Goal: Task Accomplishment & Management: Complete application form

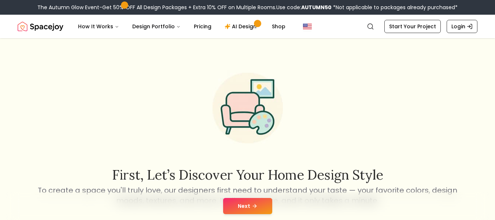
click at [253, 206] on icon at bounding box center [254, 206] width 3 height 0
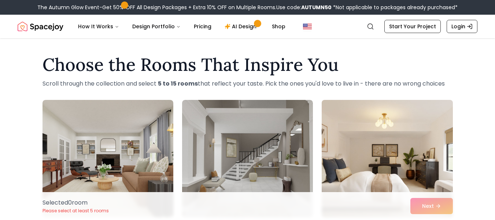
click at [350, 147] on img at bounding box center [386, 158] width 137 height 123
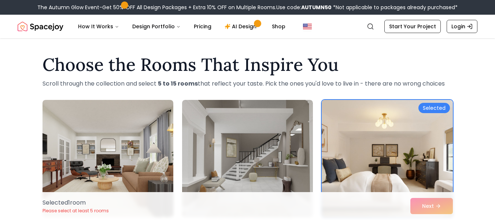
click at [433, 110] on div "Selected" at bounding box center [435, 108] width 32 height 10
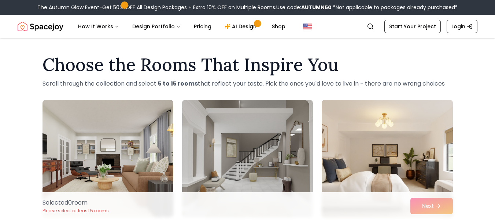
click at [427, 115] on img at bounding box center [386, 158] width 137 height 123
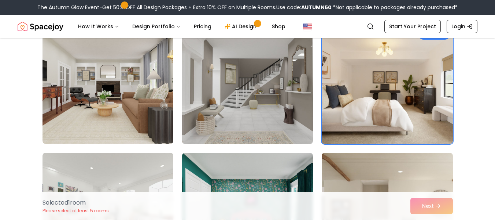
scroll to position [183, 0]
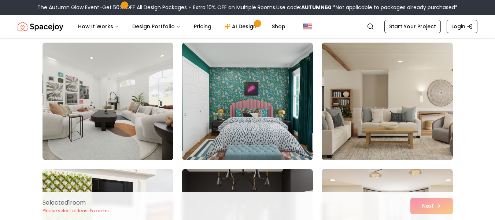
click at [225, 126] on img at bounding box center [247, 101] width 137 height 123
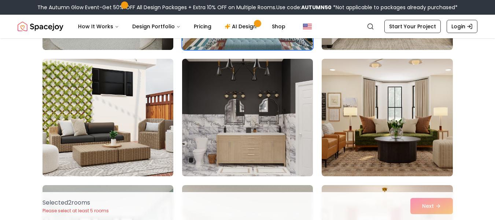
scroll to position [330, 0]
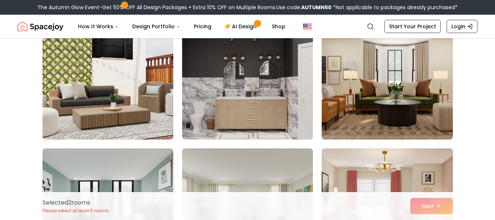
click at [258, 104] on img at bounding box center [247, 80] width 137 height 123
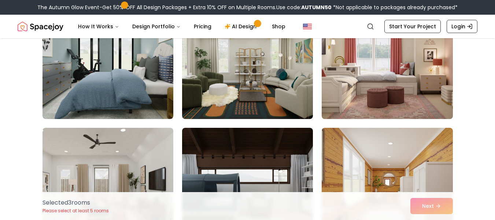
click at [393, 91] on img at bounding box center [386, 60] width 137 height 123
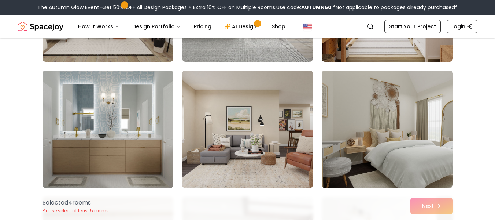
scroll to position [550, 0]
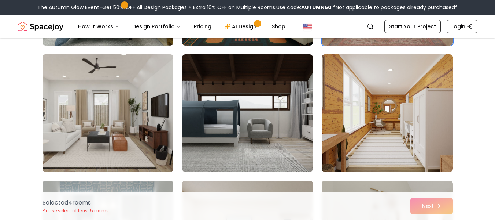
click at [138, 119] on img at bounding box center [107, 112] width 137 height 123
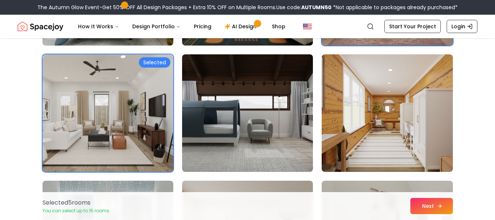
click at [434, 210] on button "Next" at bounding box center [431, 206] width 43 height 16
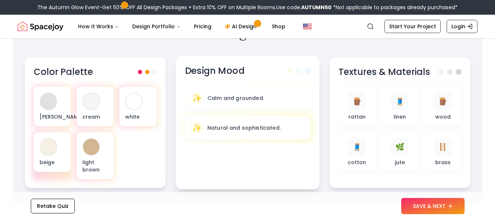
scroll to position [293, 0]
